Goal: Task Accomplishment & Management: Complete application form

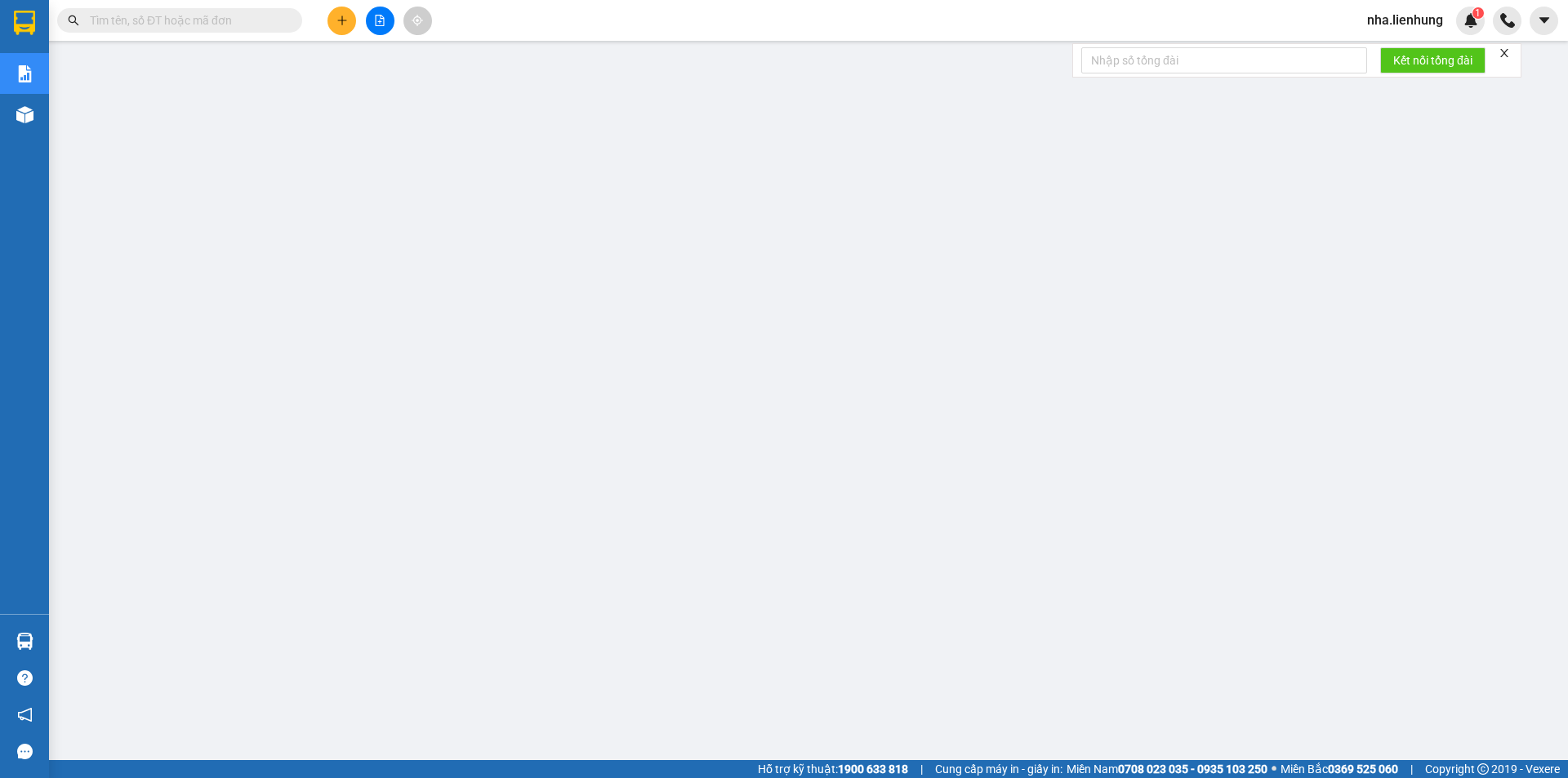
type input "2"
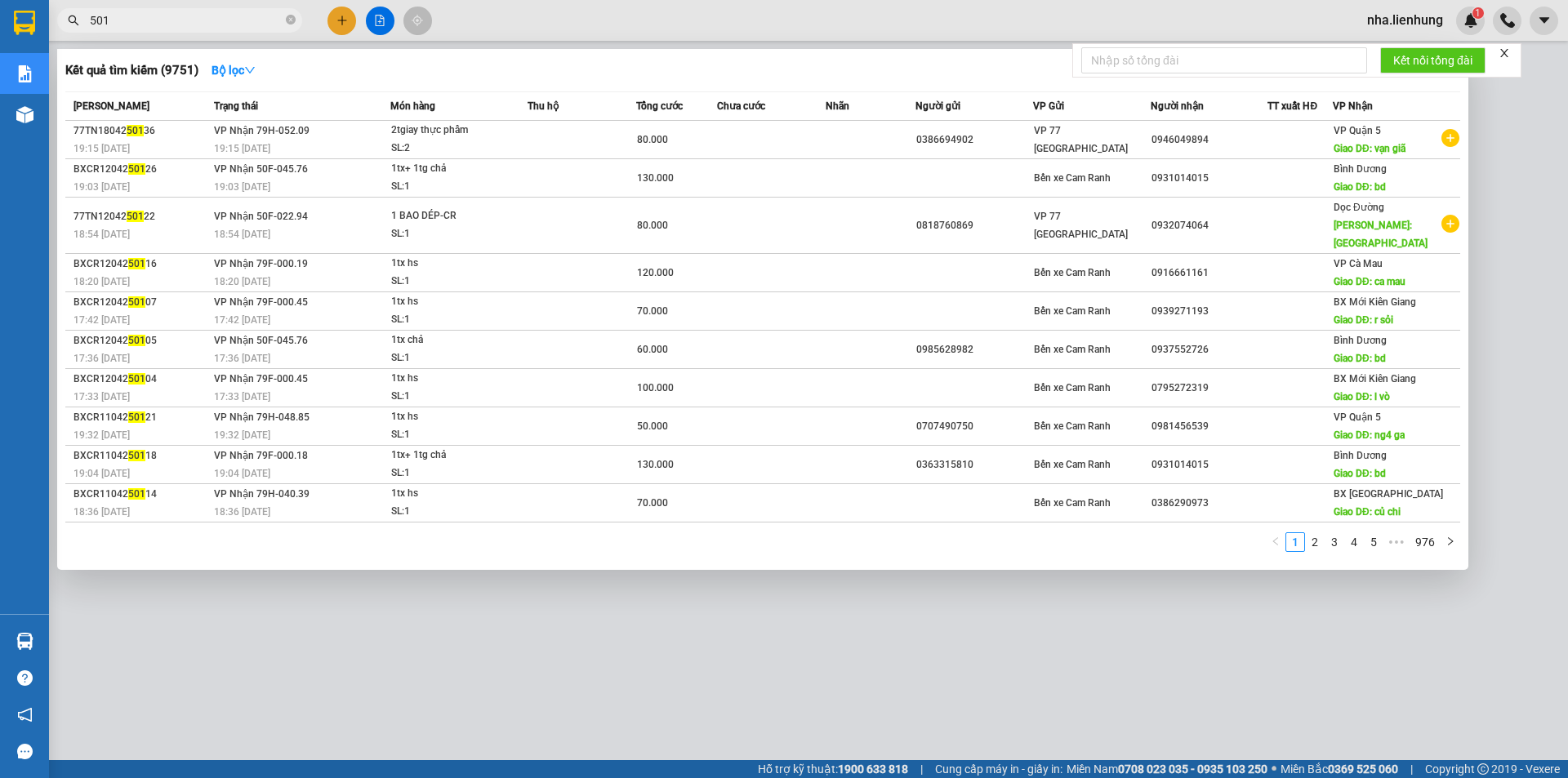
click at [573, 708] on div at bounding box center [784, 389] width 1568 height 778
click at [215, 18] on input "501" at bounding box center [186, 21] width 192 height 18
click at [113, 17] on input "501" at bounding box center [186, 21] width 192 height 18
click at [162, 16] on input "501" at bounding box center [186, 21] width 192 height 18
click at [90, 22] on input "501" at bounding box center [186, 21] width 192 height 18
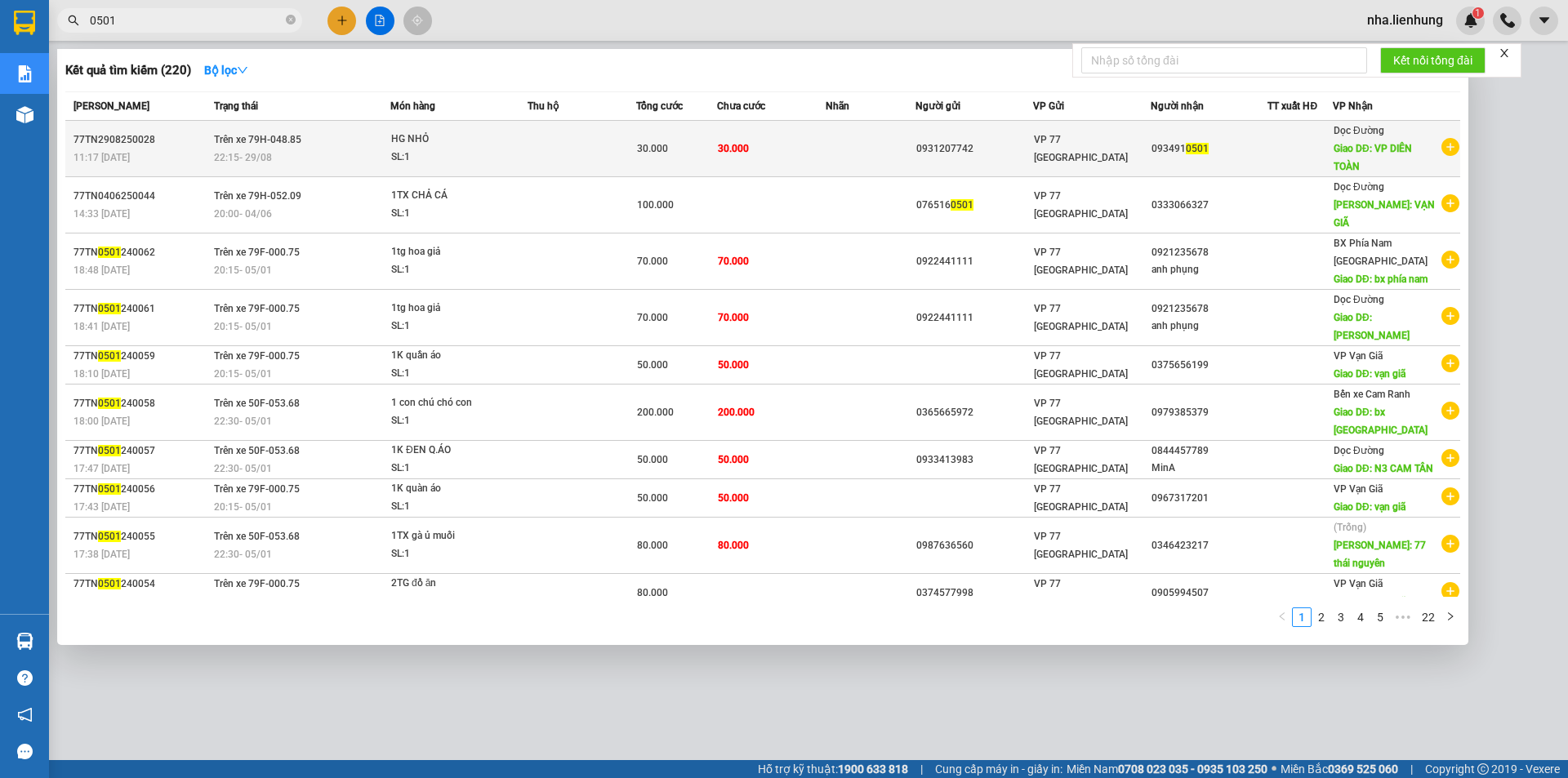
type input "0501"
click at [402, 138] on div "HG NHỎ" at bounding box center [453, 140] width 123 height 18
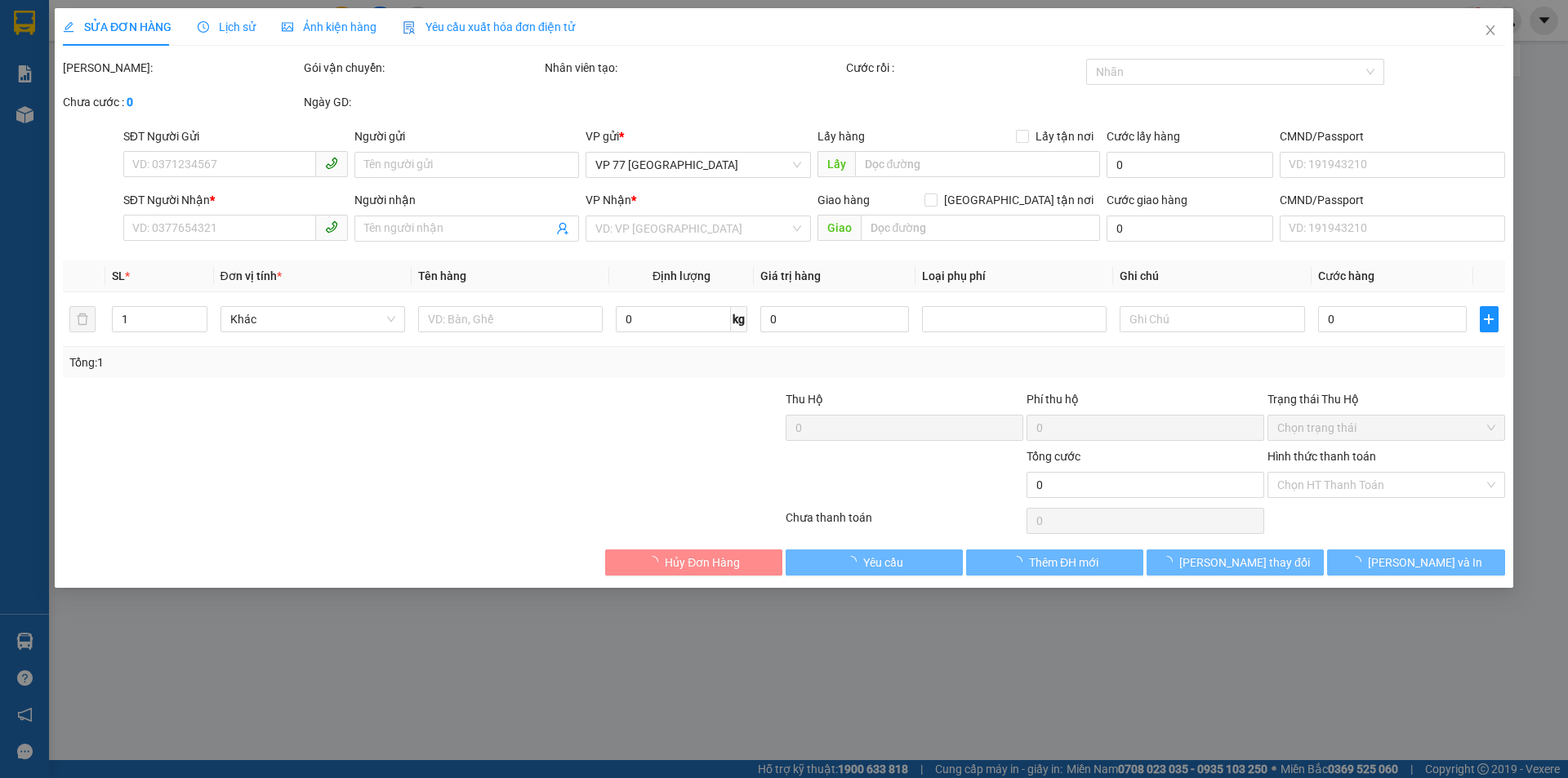
type input "0931207742"
type input "070076006959"
type input "0934910501"
type input "VP DIÊN TOÀN"
type input "30.000"
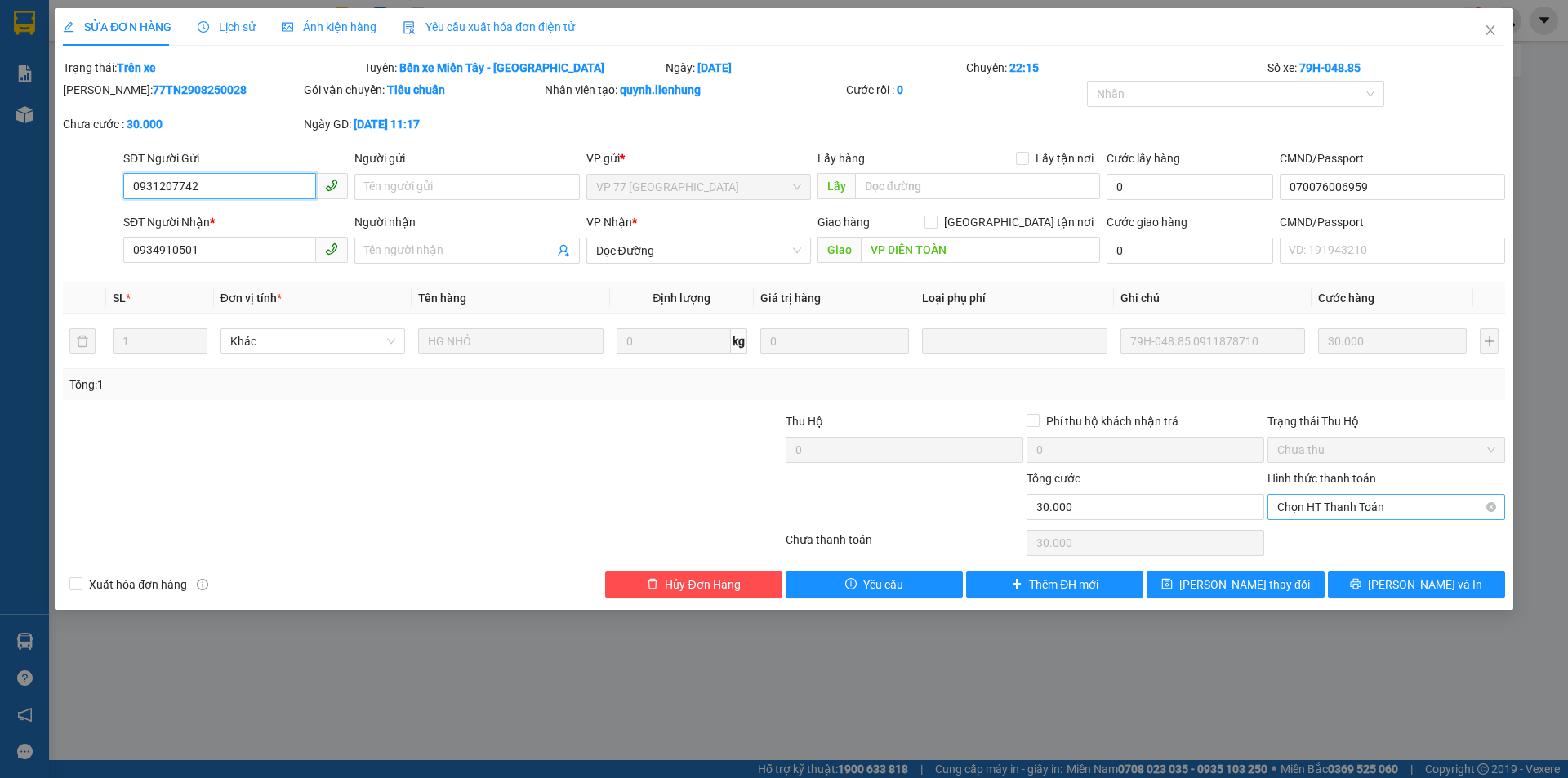
click at [1326, 505] on span "Chọn HT Thanh Toán" at bounding box center [1387, 506] width 218 height 25
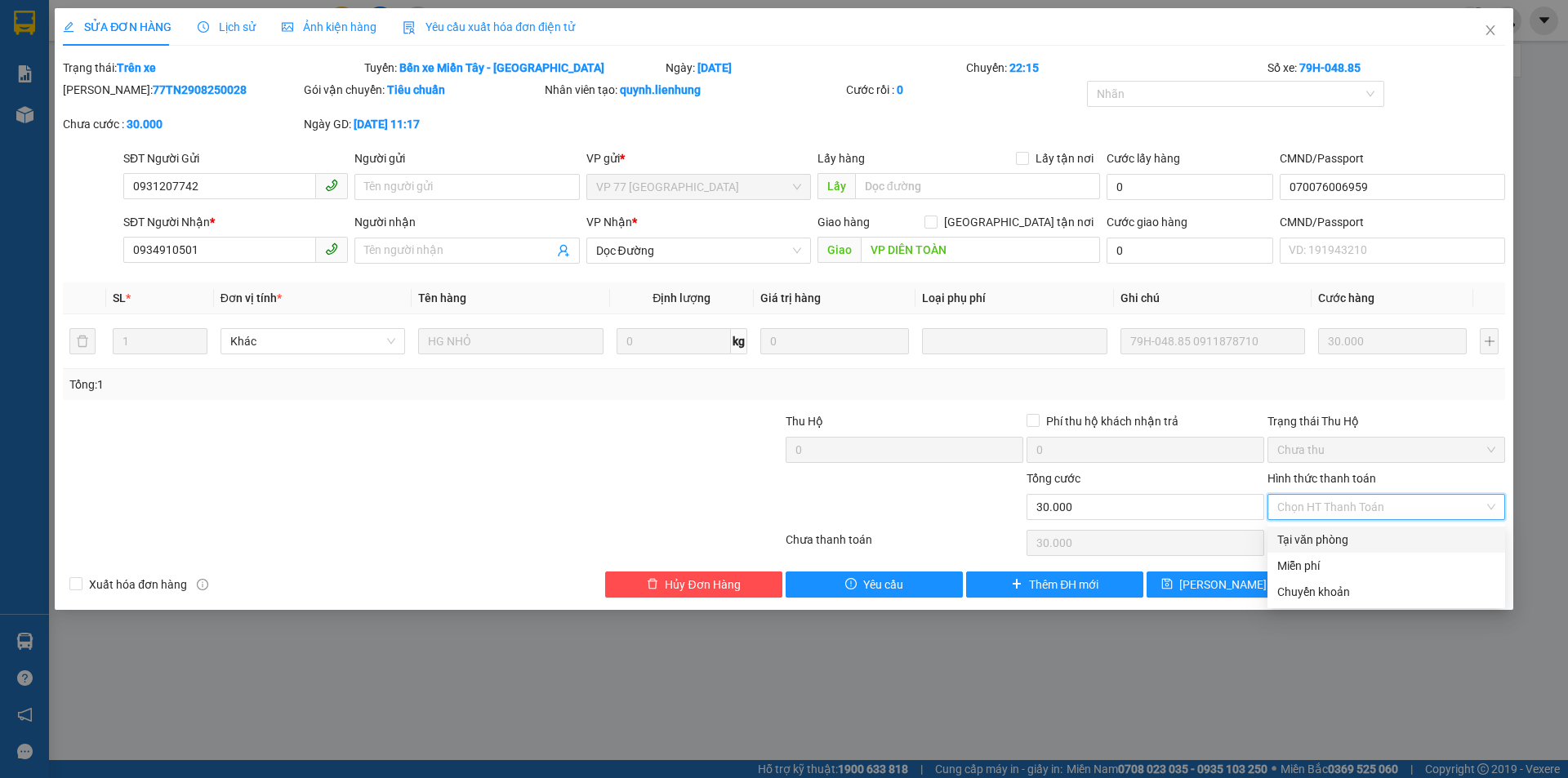
click at [1326, 535] on div "Tại văn phòng" at bounding box center [1387, 540] width 218 height 18
type input "0"
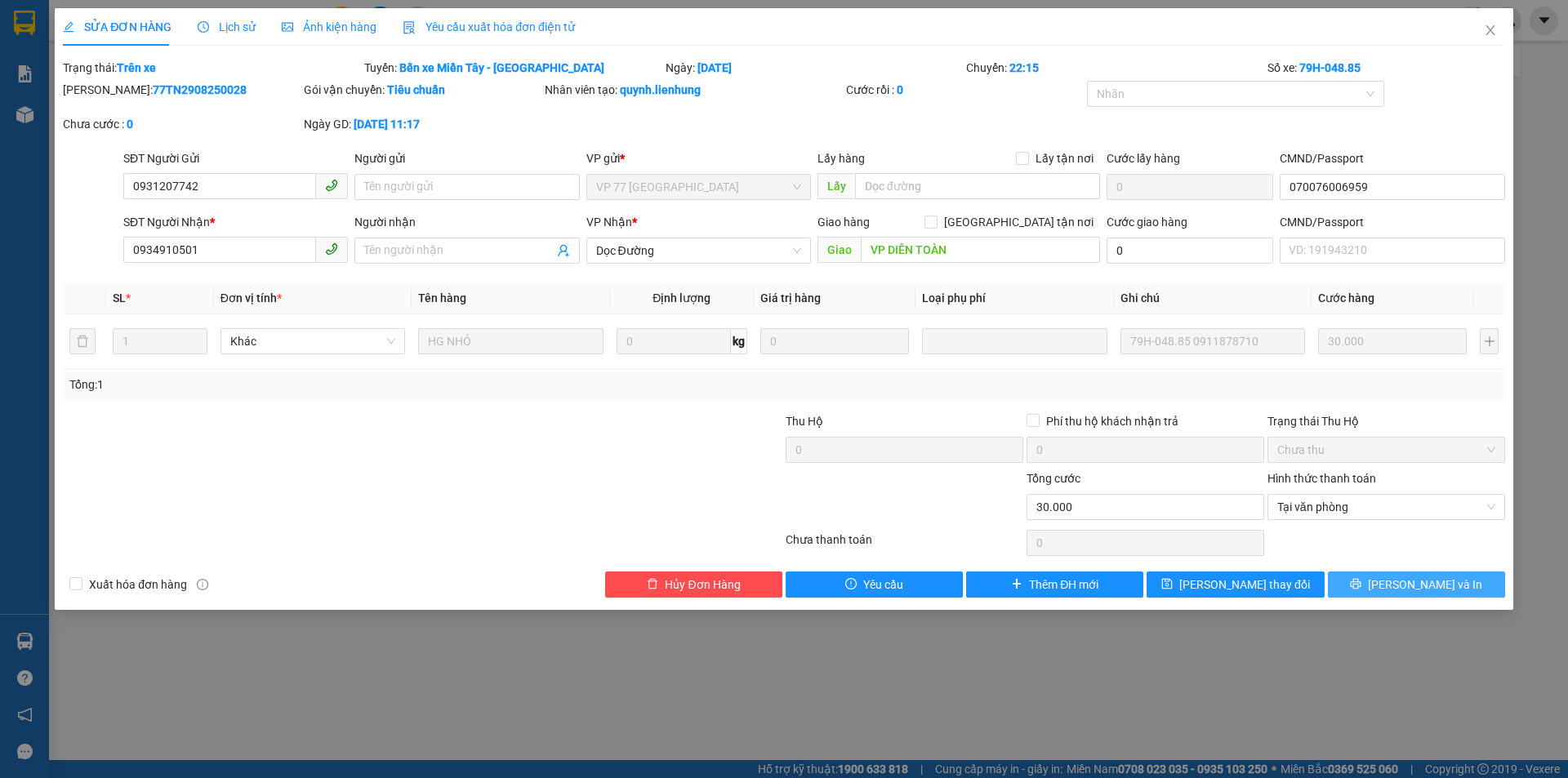
click at [1374, 588] on button "[PERSON_NAME] và In" at bounding box center [1416, 585] width 177 height 26
